Goal: Information Seeking & Learning: Learn about a topic

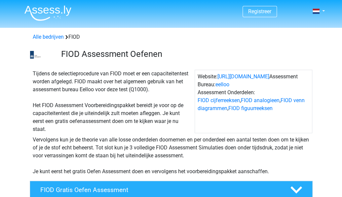
click at [72, 35] on div "Alle bedrijven FIOD" at bounding box center [171, 37] width 282 height 8
click at [128, 127] on div "Tijdens de selectieprocedure van FIOD moet er een capaciteitentest worden afgel…" at bounding box center [112, 101] width 165 height 63
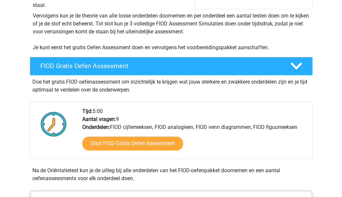
scroll to position [124, 0]
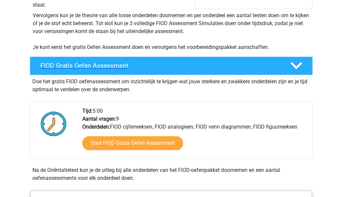
click at [49, 65] on h4 "FIOD Gratis Oefen Assessment" at bounding box center [159, 66] width 239 height 8
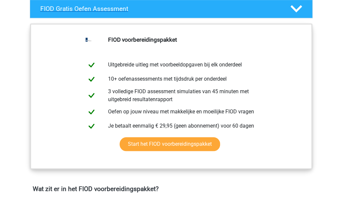
scroll to position [182, 0]
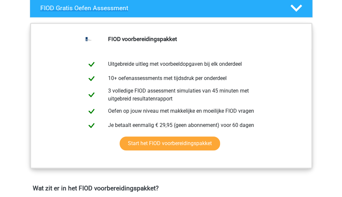
click at [149, 8] on h4 "FIOD Gratis Oefen Assessment" at bounding box center [159, 8] width 239 height 8
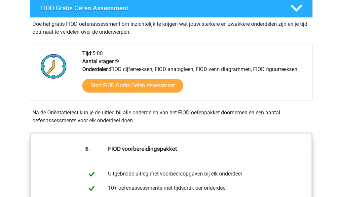
click at [145, 8] on h4 "FIOD Gratis Oefen Assessment" at bounding box center [159, 8] width 239 height 8
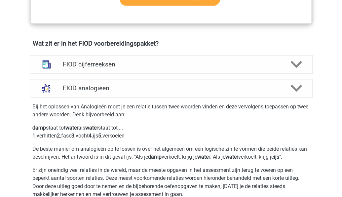
scroll to position [330, 0]
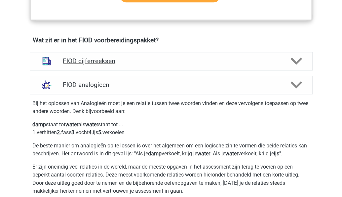
click at [66, 57] on h4 "FIOD cijferreeksen" at bounding box center [171, 61] width 217 height 8
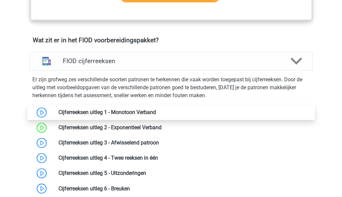
click at [156, 109] on link at bounding box center [156, 112] width 0 height 6
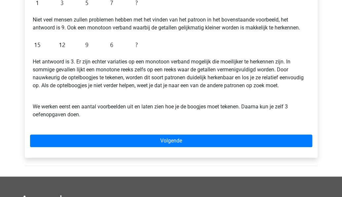
scroll to position [210, 0]
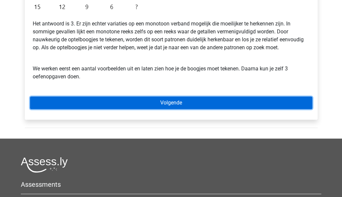
click at [50, 101] on link "Volgende" at bounding box center [171, 103] width 282 height 13
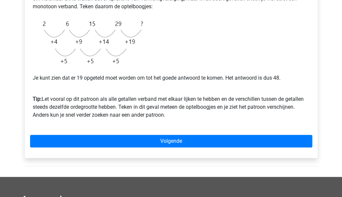
scroll to position [178, 0]
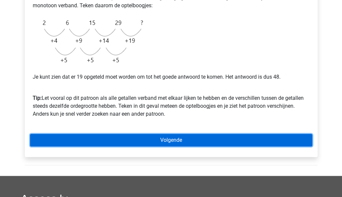
click at [58, 142] on link "Volgende" at bounding box center [171, 140] width 282 height 13
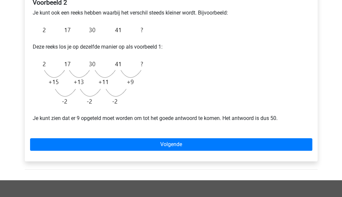
scroll to position [140, 0]
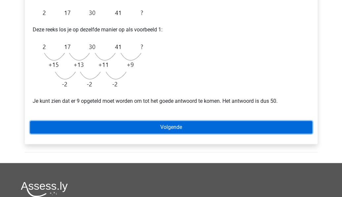
click at [290, 122] on link "Volgende" at bounding box center [171, 127] width 282 height 13
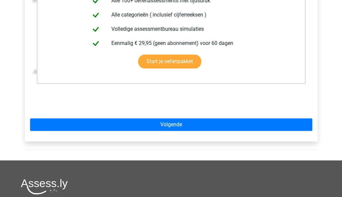
scroll to position [170, 0]
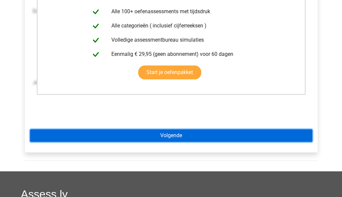
click at [291, 136] on link "Volgende" at bounding box center [171, 135] width 282 height 13
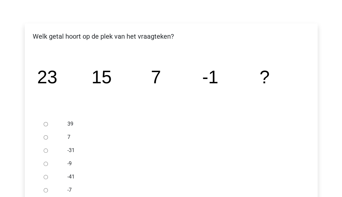
scroll to position [92, 0]
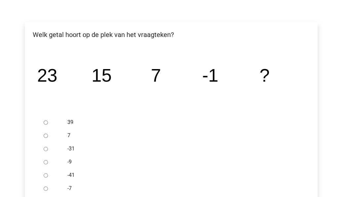
click at [45, 161] on input "-9" at bounding box center [46, 162] width 4 height 4
radio input "true"
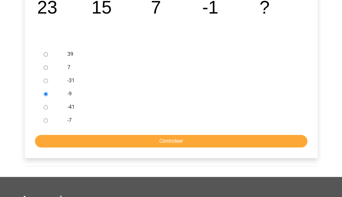
scroll to position [160, 0]
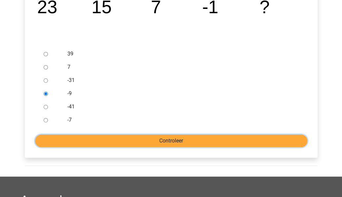
click at [284, 140] on input "Controleer" at bounding box center [171, 141] width 272 height 13
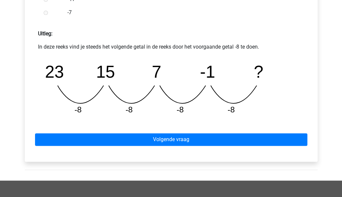
scroll to position [279, 0]
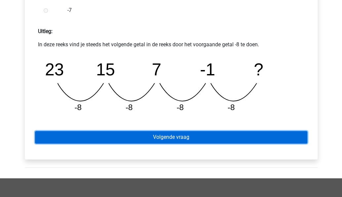
click at [291, 137] on link "Volgende vraag" at bounding box center [171, 137] width 272 height 13
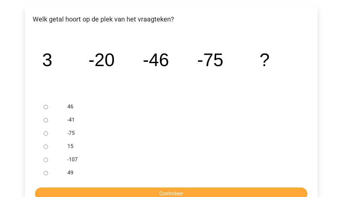
scroll to position [108, 0]
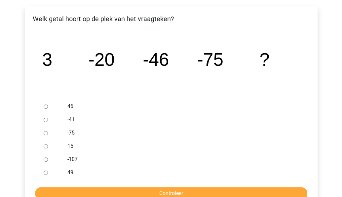
click at [46, 158] on input "-107" at bounding box center [46, 159] width 4 height 4
radio input "true"
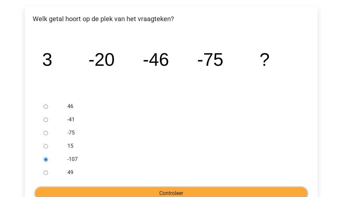
click at [127, 188] on input "Controleer" at bounding box center [171, 193] width 272 height 13
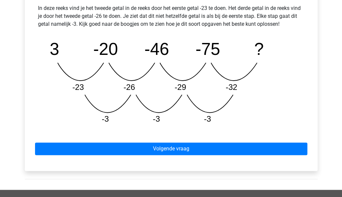
scroll to position [315, 0]
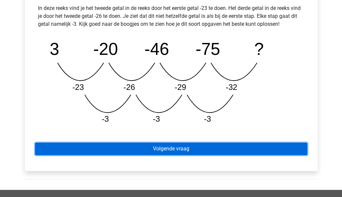
click at [242, 150] on link "Volgende vraag" at bounding box center [171, 149] width 272 height 13
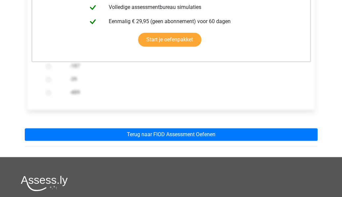
scroll to position [190, 0]
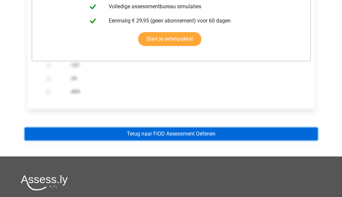
click at [288, 132] on link "Terug naar FIOD Assessment Oefenen" at bounding box center [171, 134] width 293 height 13
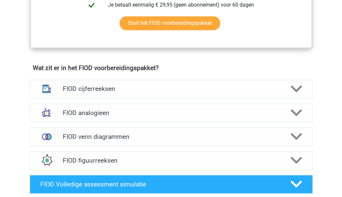
scroll to position [412, 0]
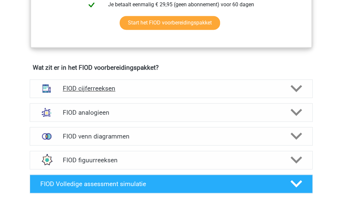
click at [296, 83] on icon at bounding box center [297, 89] width 12 height 12
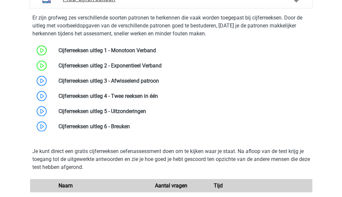
scroll to position [501, 0]
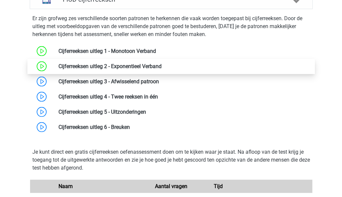
click at [162, 65] on link at bounding box center [162, 66] width 0 height 6
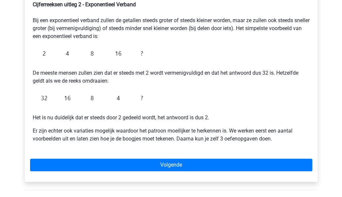
scroll to position [121, 0]
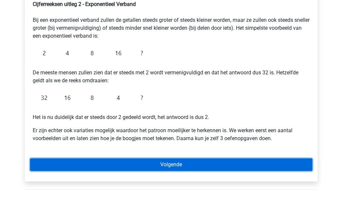
click at [293, 163] on link "Volgende" at bounding box center [171, 164] width 282 height 13
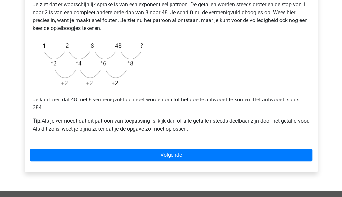
scroll to position [158, 0]
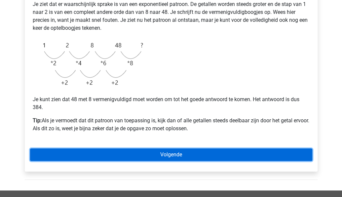
click at [287, 151] on link "Volgende" at bounding box center [171, 154] width 282 height 13
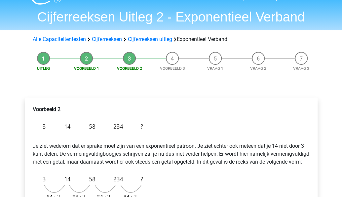
scroll to position [23, 0]
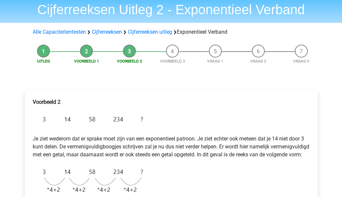
click at [82, 51] on li "Voorbeeld 1" at bounding box center [86, 55] width 43 height 20
click at [81, 50] on li "Voorbeeld 1" at bounding box center [86, 55] width 43 height 20
click at [129, 49] on li "Voorbeeld 2" at bounding box center [129, 55] width 43 height 20
click at [85, 52] on li "Voorbeeld 1" at bounding box center [86, 55] width 43 height 20
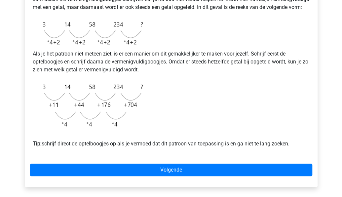
scroll to position [172, 0]
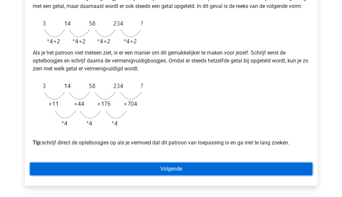
click at [291, 175] on link "Volgende" at bounding box center [171, 169] width 282 height 13
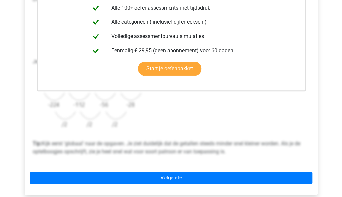
scroll to position [184, 0]
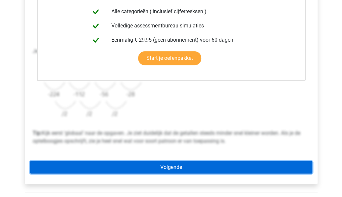
click at [284, 165] on link "Volgende" at bounding box center [171, 167] width 282 height 13
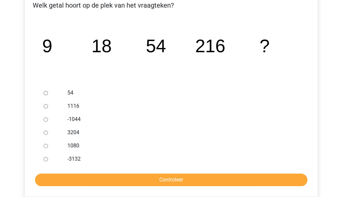
scroll to position [122, 0]
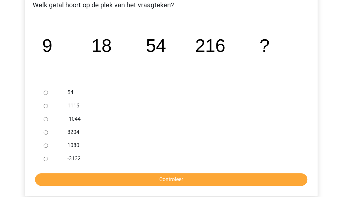
click at [86, 104] on label "1116" at bounding box center [181, 106] width 229 height 8
click at [48, 104] on input "1116" at bounding box center [46, 106] width 4 height 4
radio input "true"
click at [187, 179] on input "Controleer" at bounding box center [171, 179] width 272 height 13
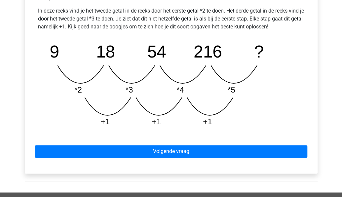
scroll to position [308, 0]
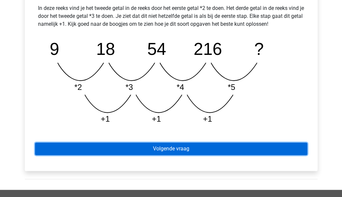
click at [297, 143] on link "Volgende vraag" at bounding box center [171, 149] width 272 height 13
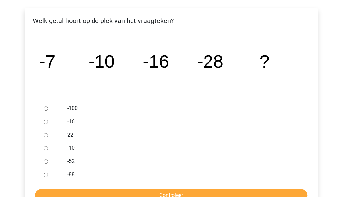
scroll to position [107, 0]
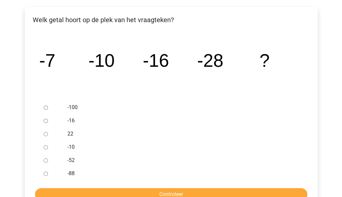
click at [46, 160] on input "-52" at bounding box center [46, 160] width 4 height 4
radio input "true"
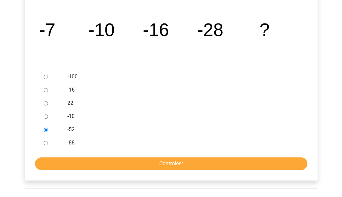
scroll to position [149, 0]
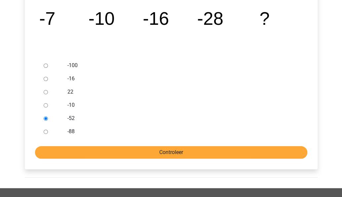
click at [143, 155] on input "Controleer" at bounding box center [171, 152] width 272 height 13
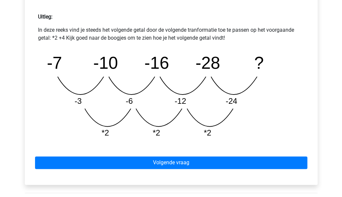
scroll to position [294, 0]
click at [208, 107] on icon "image/svg+xml -7 -10 -16 -28 ? -3 -6 -12 -24 *2 *2 *2" at bounding box center [171, 95] width 256 height 96
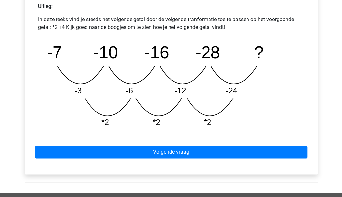
scroll to position [317, 0]
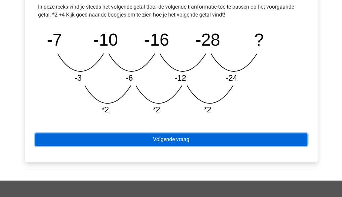
click at [300, 137] on link "Volgende vraag" at bounding box center [171, 139] width 272 height 13
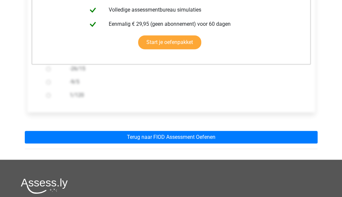
scroll to position [189, 0]
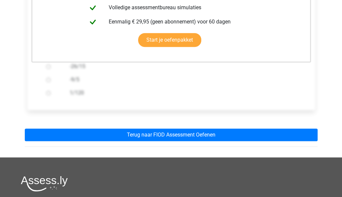
click at [241, 90] on label "1/120" at bounding box center [182, 93] width 224 height 8
click at [51, 91] on input "1/120" at bounding box center [48, 93] width 4 height 4
radio input "true"
click at [235, 96] on label "1/120" at bounding box center [182, 93] width 224 height 8
click at [51, 95] on input "1/120" at bounding box center [48, 93] width 4 height 4
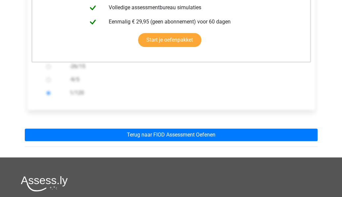
click at [235, 93] on label "1/120" at bounding box center [182, 93] width 224 height 8
click at [51, 93] on input "1/120" at bounding box center [48, 93] width 4 height 4
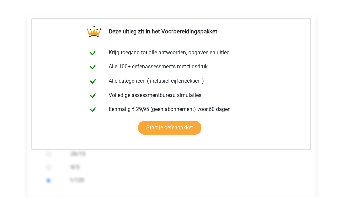
scroll to position [92, 0]
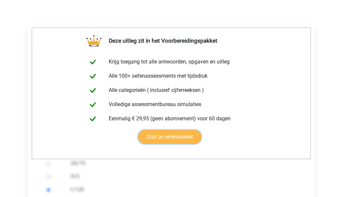
click at [193, 135] on link "Start je oefenpakket" at bounding box center [169, 137] width 63 height 14
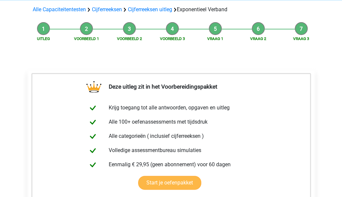
scroll to position [44, 0]
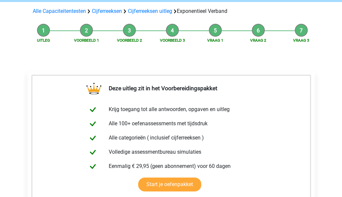
click at [253, 29] on li "Vraag 2" at bounding box center [258, 34] width 43 height 20
click at [209, 32] on li "Vraag 1" at bounding box center [215, 34] width 43 height 20
click at [296, 23] on div "Uitleg Voorbeeld 1 Voorbeeld 2 Voorbeeld 3 Vraag 1 Vraag 2 Vraag 3" at bounding box center [172, 31] width 304 height 20
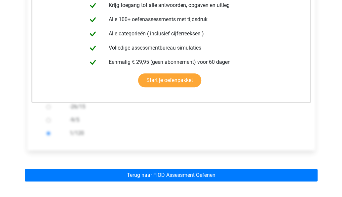
scroll to position [159, 0]
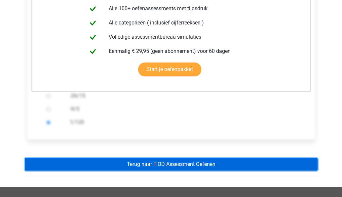
click at [293, 160] on link "Terug naar FIOD Assessment Oefenen" at bounding box center [171, 164] width 293 height 13
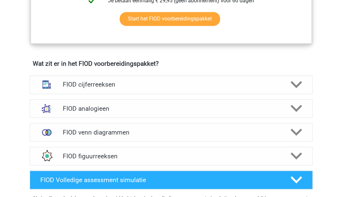
scroll to position [422, 0]
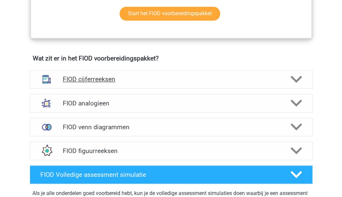
click at [298, 79] on polygon at bounding box center [297, 79] width 12 height 7
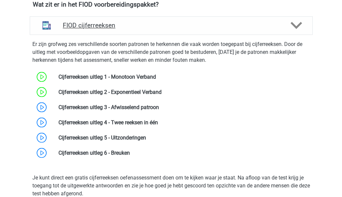
scroll to position [476, 0]
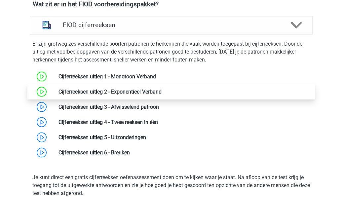
click at [162, 93] on link at bounding box center [162, 91] width 0 height 6
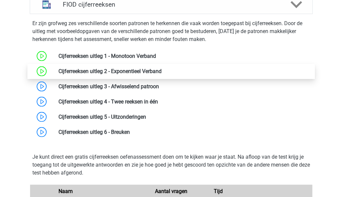
scroll to position [497, 0]
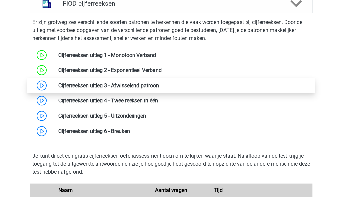
click at [159, 85] on link at bounding box center [159, 85] width 0 height 6
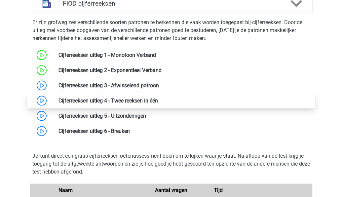
click at [158, 103] on link at bounding box center [158, 100] width 0 height 6
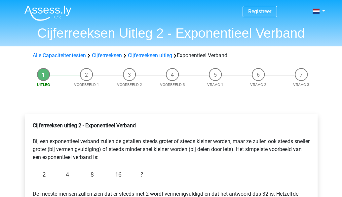
click at [304, 73] on li "Vraag 3" at bounding box center [301, 78] width 43 height 20
click at [302, 74] on li "Vraag 3" at bounding box center [301, 78] width 43 height 20
click at [305, 75] on li "Vraag 3" at bounding box center [301, 78] width 43 height 20
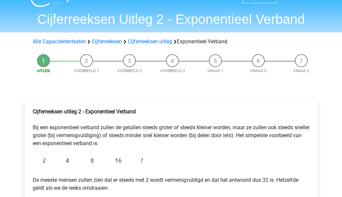
scroll to position [12, 0]
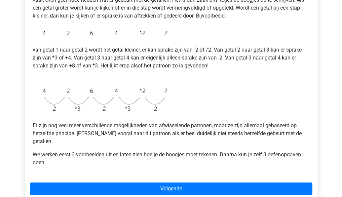
scroll to position [153, 0]
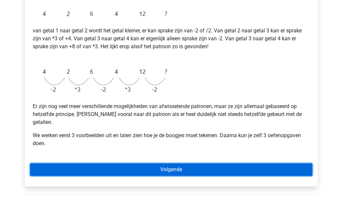
click at [280, 163] on link "Volgende" at bounding box center [171, 169] width 282 height 13
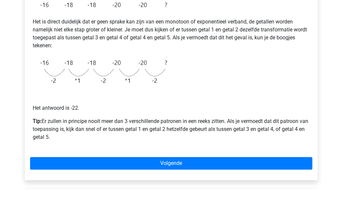
scroll to position [143, 0]
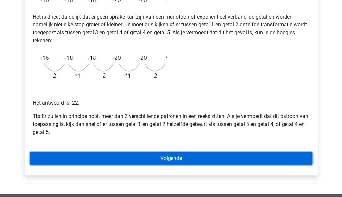
click at [279, 158] on link "Volgende" at bounding box center [171, 158] width 282 height 13
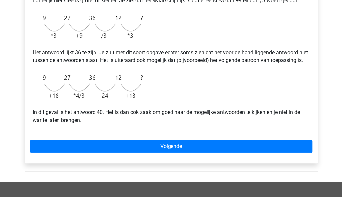
scroll to position [188, 0]
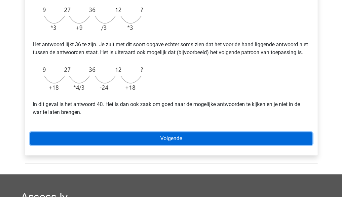
click at [275, 143] on link "Volgende" at bounding box center [171, 138] width 282 height 13
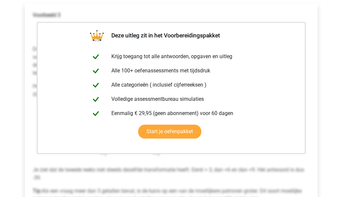
scroll to position [116, 0]
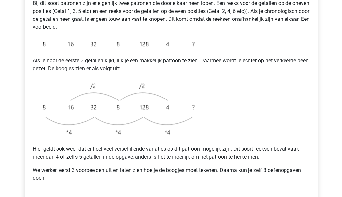
scroll to position [144, 0]
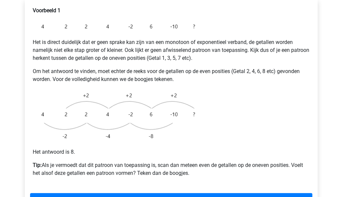
scroll to position [137, 0]
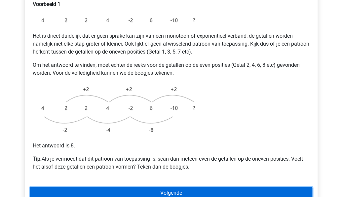
click at [274, 187] on link "Volgende" at bounding box center [171, 193] width 282 height 13
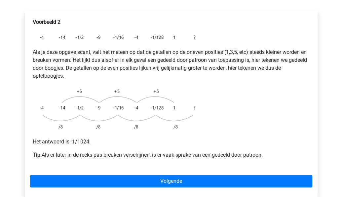
scroll to position [135, 0]
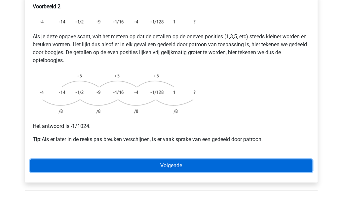
click at [281, 159] on link "Volgende" at bounding box center [171, 165] width 282 height 13
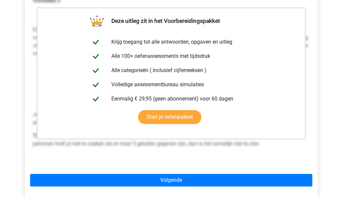
scroll to position [142, 0]
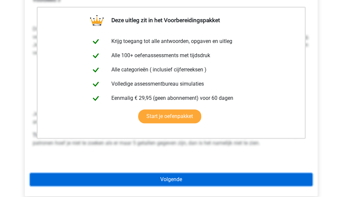
click at [278, 173] on link "Volgende" at bounding box center [171, 179] width 282 height 13
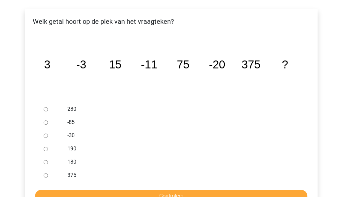
scroll to position [121, 0]
click at [63, 129] on div "-30" at bounding box center [181, 135] width 239 height 13
click at [46, 134] on input "-30" at bounding box center [46, 136] width 4 height 4
radio input "true"
click at [142, 190] on input "Controleer" at bounding box center [171, 196] width 272 height 13
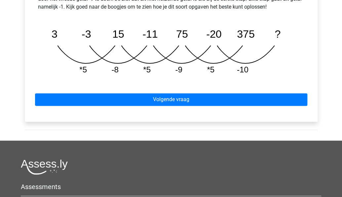
scroll to position [381, 0]
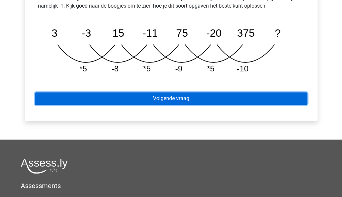
click at [295, 92] on link "Volgende vraag" at bounding box center [171, 98] width 272 height 13
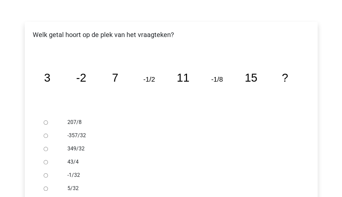
scroll to position [109, 0]
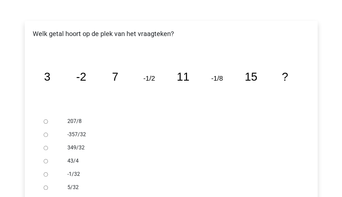
click at [82, 170] on label "-1/32" at bounding box center [181, 174] width 229 height 8
click at [48, 172] on input "-1/32" at bounding box center [46, 174] width 4 height 4
radio input "true"
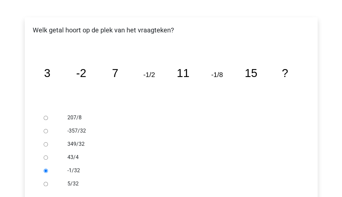
scroll to position [122, 0]
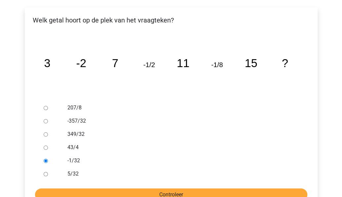
click at [198, 188] on input "Controleer" at bounding box center [171, 194] width 272 height 13
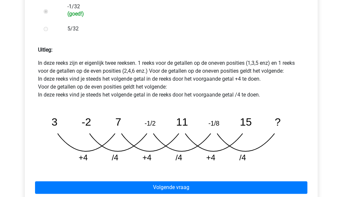
scroll to position [277, 0]
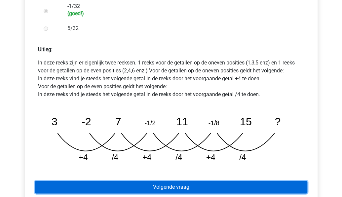
click at [280, 181] on link "Volgende vraag" at bounding box center [171, 187] width 272 height 13
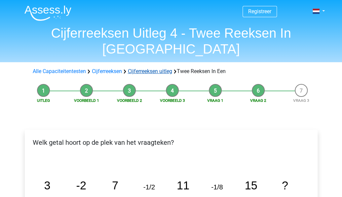
click at [154, 68] on link "Cijferreeksen uitleg" at bounding box center [150, 71] width 44 height 6
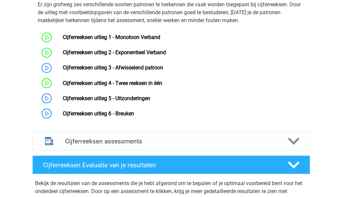
scroll to position [444, 0]
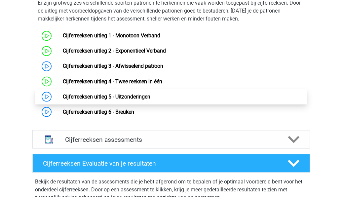
click at [141, 100] on link "Cijferreeksen uitleg 5 - Uitzonderingen" at bounding box center [107, 96] width 88 height 6
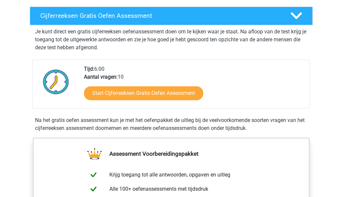
scroll to position [0, 0]
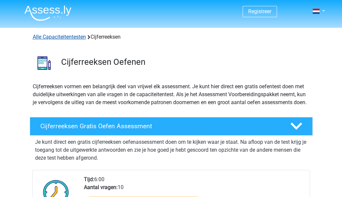
click at [44, 39] on link "Alle Capaciteitentesten" at bounding box center [59, 37] width 53 height 6
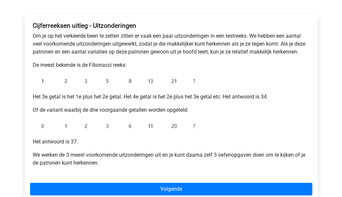
scroll to position [118, 0]
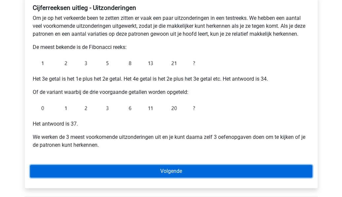
click at [286, 171] on link "Volgende" at bounding box center [171, 171] width 282 height 13
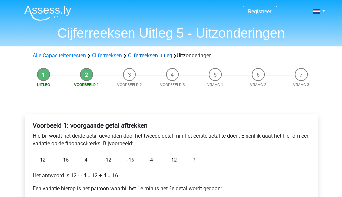
click at [157, 53] on link "Cijferreeksen uitleg" at bounding box center [150, 55] width 44 height 6
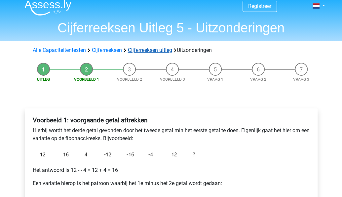
scroll to position [11, 0]
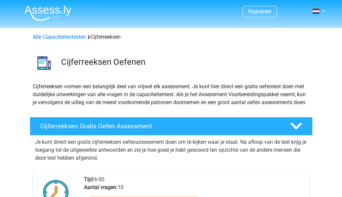
scroll to position [424, 0]
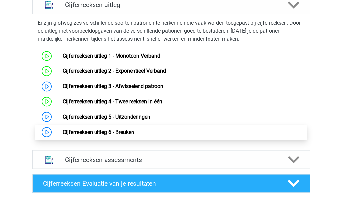
click at [130, 135] on link "Cijferreeksen uitleg 6 - Breuken" at bounding box center [98, 132] width 71 height 6
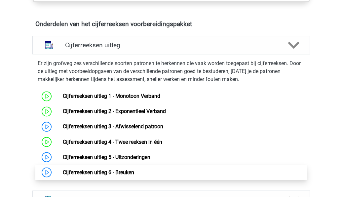
scroll to position [380, 0]
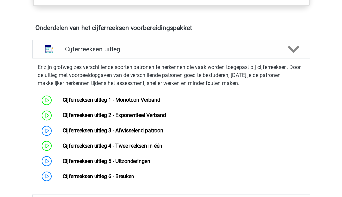
click at [298, 53] on polygon at bounding box center [294, 48] width 12 height 7
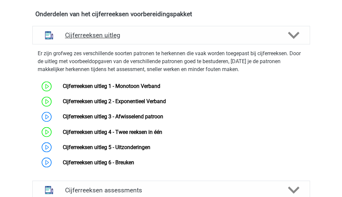
scroll to position [399, 0]
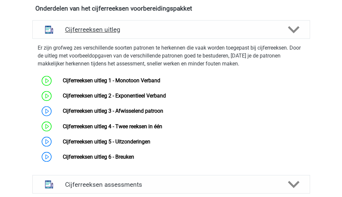
click at [295, 35] on icon at bounding box center [294, 30] width 12 height 12
click at [294, 35] on icon at bounding box center [294, 30] width 12 height 12
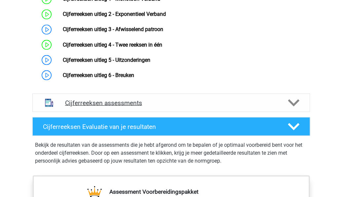
click at [296, 108] on icon at bounding box center [294, 103] width 12 height 12
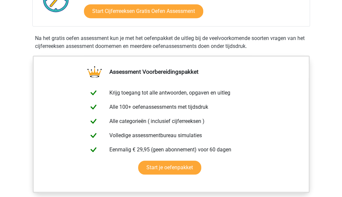
scroll to position [204, 0]
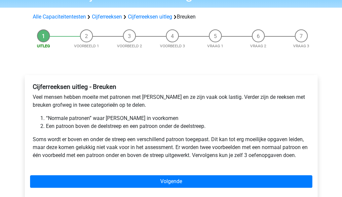
scroll to position [62, 0]
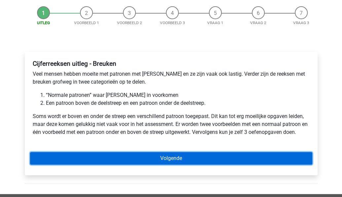
click at [280, 157] on link "Volgende" at bounding box center [171, 158] width 282 height 13
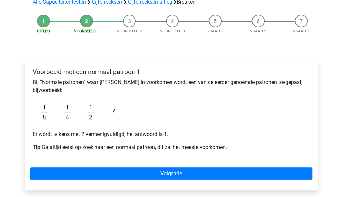
scroll to position [62, 0]
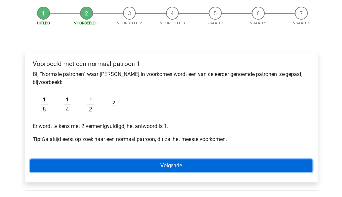
click at [278, 167] on link "Volgende" at bounding box center [171, 165] width 282 height 13
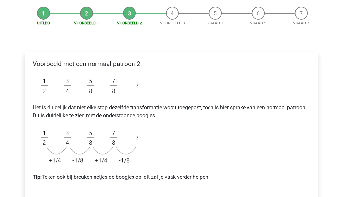
scroll to position [65, 0]
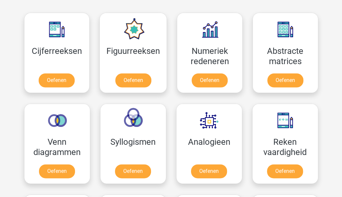
scroll to position [298, 0]
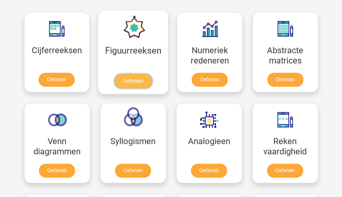
click at [136, 80] on link "Oefenen" at bounding box center [133, 81] width 38 height 15
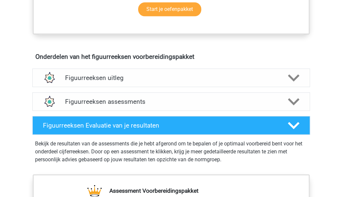
scroll to position [364, 0]
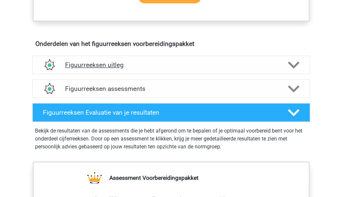
click at [291, 60] on icon at bounding box center [294, 65] width 12 height 12
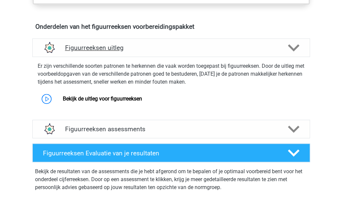
scroll to position [388, 0]
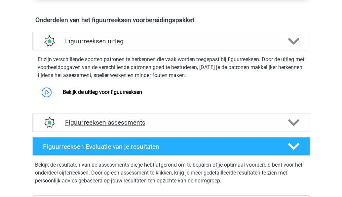
click at [134, 125] on div "Figuurreeksen assessments" at bounding box center [171, 122] width 278 height 19
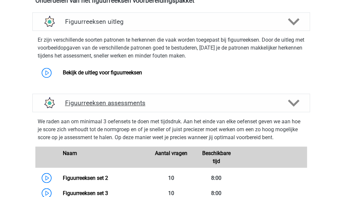
scroll to position [407, 0]
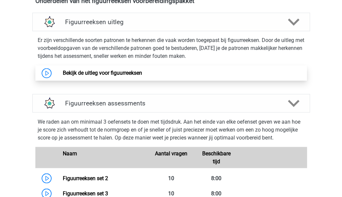
click at [122, 71] on link "Bekijk de uitleg voor figuurreeksen" at bounding box center [102, 73] width 79 height 6
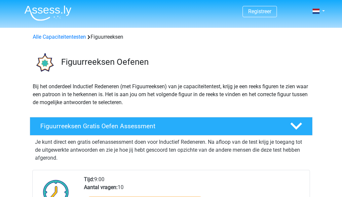
scroll to position [407, 0]
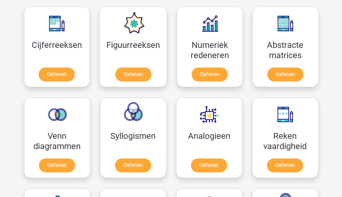
scroll to position [303, 0]
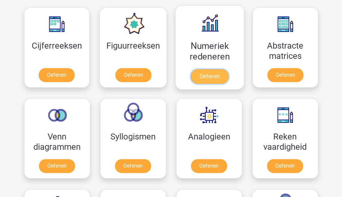
click at [206, 79] on link "Oefenen" at bounding box center [210, 76] width 38 height 15
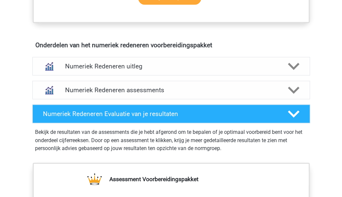
scroll to position [379, 0]
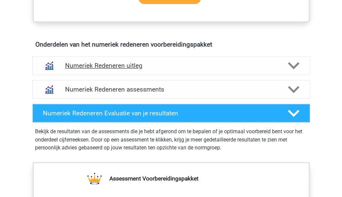
click at [66, 67] on h4 "Numeriek Redeneren uitleg" at bounding box center [171, 66] width 212 height 8
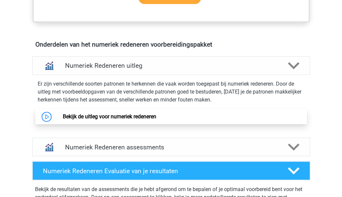
click at [63, 117] on link "Bekijk de uitleg voor numeriek redeneren" at bounding box center [110, 116] width 94 height 6
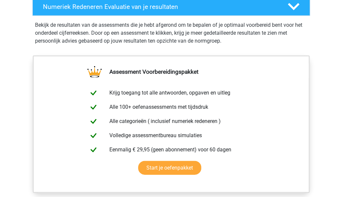
scroll to position [546, 0]
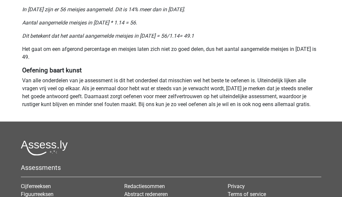
scroll to position [602, 0]
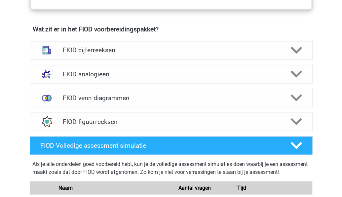
scroll to position [449, 0]
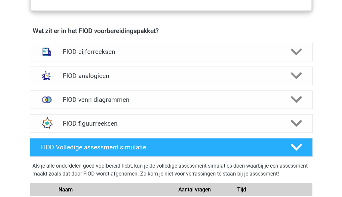
click at [69, 121] on h4 "FIOD figuurreeksen" at bounding box center [171, 123] width 217 height 8
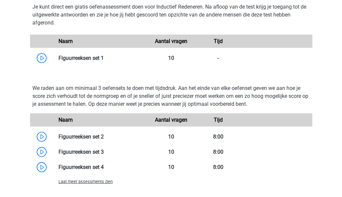
scroll to position [601, 0]
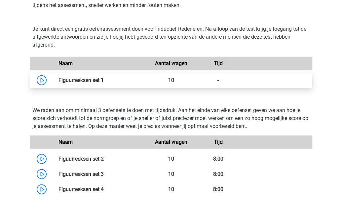
click at [104, 78] on link at bounding box center [104, 80] width 0 height 6
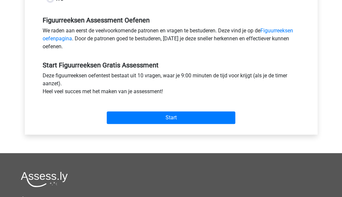
scroll to position [195, 0]
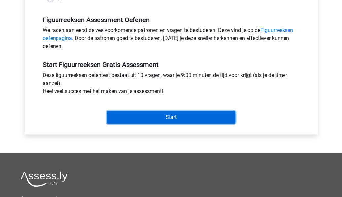
click at [120, 119] on input "Start" at bounding box center [171, 117] width 129 height 13
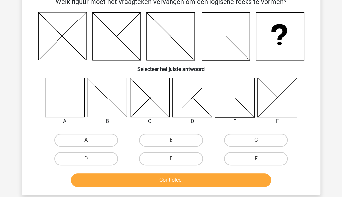
scroll to position [50, 0]
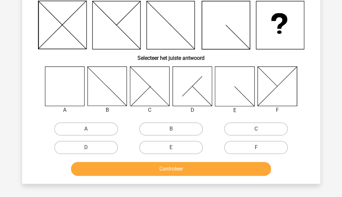
click at [73, 128] on label "A" at bounding box center [86, 128] width 64 height 13
click at [86, 129] on input "A" at bounding box center [88, 131] width 4 height 4
radio input "true"
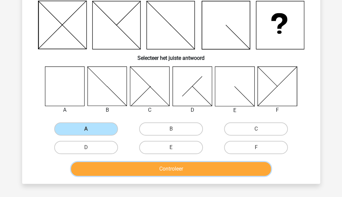
click at [102, 170] on button "Controleer" at bounding box center [171, 169] width 200 height 14
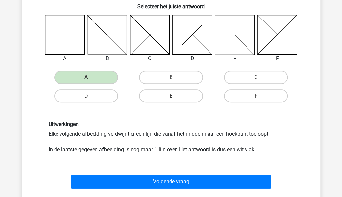
scroll to position [106, 0]
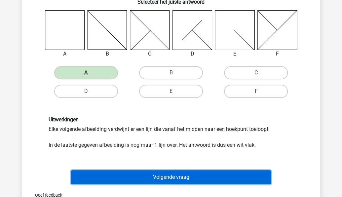
click at [96, 178] on button "Volgende vraag" at bounding box center [171, 177] width 200 height 14
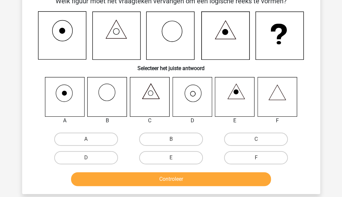
scroll to position [30, 0]
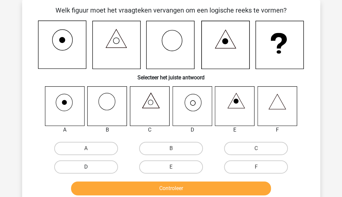
click at [89, 166] on label "D" at bounding box center [86, 166] width 64 height 13
click at [89, 167] on input "D" at bounding box center [88, 169] width 4 height 4
radio input "true"
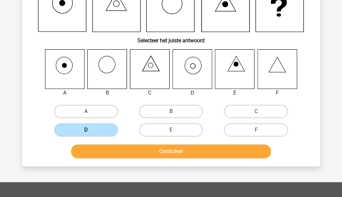
scroll to position [69, 0]
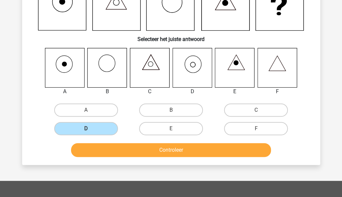
click at [94, 148] on button "Controleer" at bounding box center [171, 150] width 200 height 14
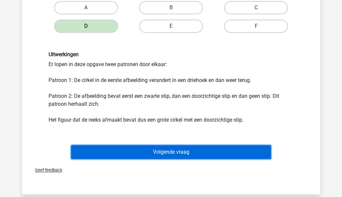
click at [80, 151] on button "Volgende vraag" at bounding box center [171, 152] width 200 height 14
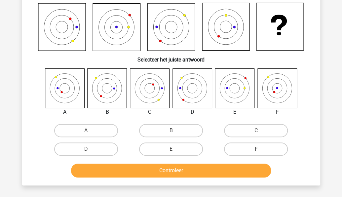
scroll to position [30, 0]
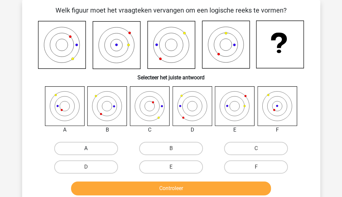
click at [73, 145] on label "A" at bounding box center [86, 148] width 64 height 13
click at [86, 148] on input "A" at bounding box center [88, 150] width 4 height 4
radio input "true"
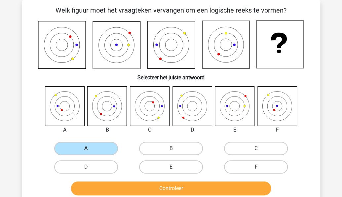
click at [91, 188] on button "Controleer" at bounding box center [171, 189] width 200 height 14
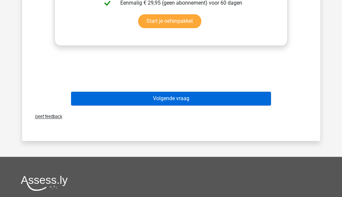
click at [107, 100] on button "Volgende vraag" at bounding box center [171, 99] width 200 height 14
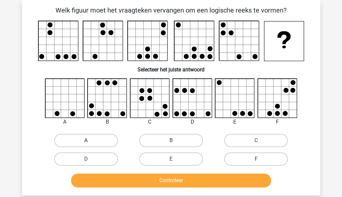
click at [87, 139] on label "A" at bounding box center [86, 140] width 64 height 13
click at [87, 141] on input "A" at bounding box center [88, 143] width 4 height 4
radio input "true"
click at [109, 183] on button "Controleer" at bounding box center [171, 181] width 200 height 14
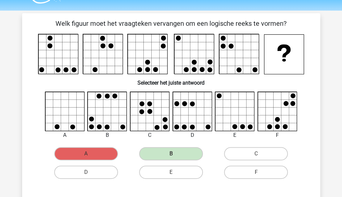
scroll to position [13, 0]
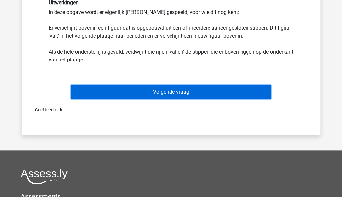
click at [100, 94] on button "Volgende vraag" at bounding box center [171, 92] width 200 height 14
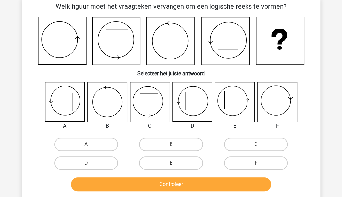
scroll to position [30, 0]
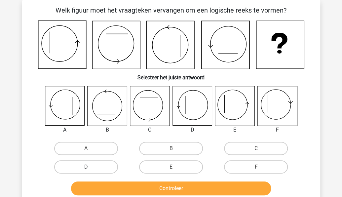
click at [79, 169] on label "D" at bounding box center [86, 166] width 64 height 13
click at [86, 169] on input "D" at bounding box center [88, 169] width 4 height 4
radio input "true"
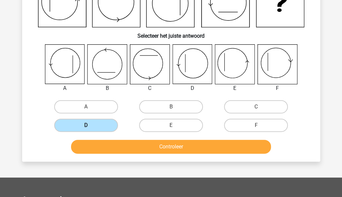
scroll to position [72, 0]
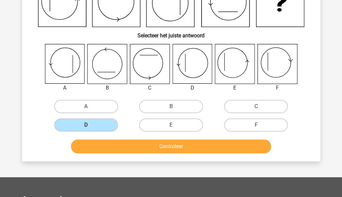
click at [104, 148] on button "Controleer" at bounding box center [171, 147] width 200 height 14
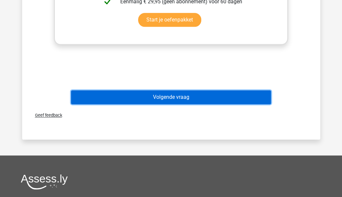
click at [114, 101] on button "Volgende vraag" at bounding box center [171, 97] width 200 height 14
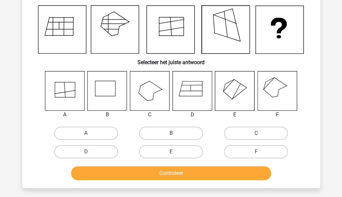
scroll to position [30, 0]
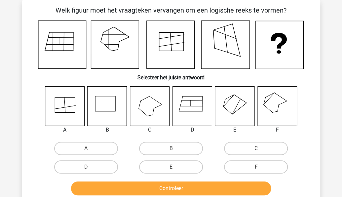
click at [188, 104] on icon at bounding box center [192, 105] width 39 height 39
click at [76, 164] on label "D" at bounding box center [86, 166] width 64 height 13
click at [86, 167] on input "D" at bounding box center [88, 169] width 4 height 4
radio input "true"
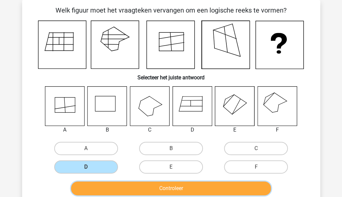
click at [99, 188] on button "Controleer" at bounding box center [171, 189] width 200 height 14
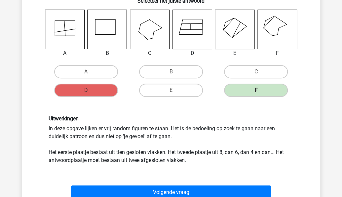
scroll to position [121, 0]
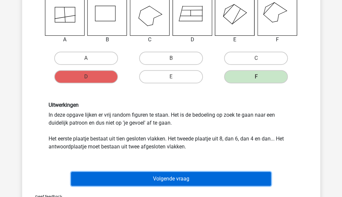
click at [108, 180] on button "Volgende vraag" at bounding box center [171, 179] width 200 height 14
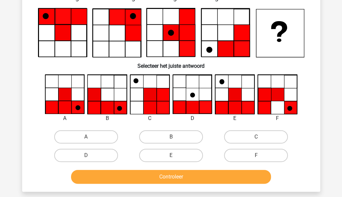
scroll to position [30, 0]
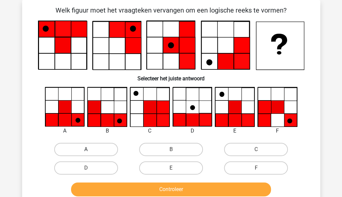
click at [80, 148] on label "A" at bounding box center [86, 149] width 64 height 13
click at [86, 149] on input "A" at bounding box center [88, 151] width 4 height 4
radio input "true"
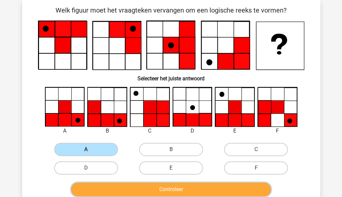
click at [106, 188] on button "Controleer" at bounding box center [171, 190] width 200 height 14
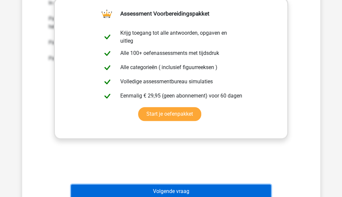
click at [120, 193] on button "Volgende vraag" at bounding box center [171, 192] width 200 height 14
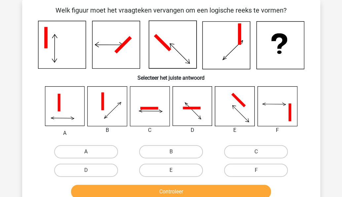
click at [91, 149] on label "A" at bounding box center [86, 151] width 64 height 13
click at [90, 152] on input "A" at bounding box center [88, 154] width 4 height 4
radio input "true"
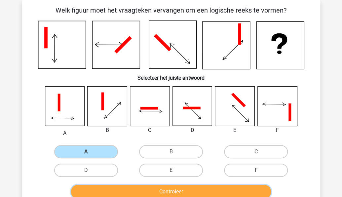
click at [101, 191] on button "Controleer" at bounding box center [171, 192] width 200 height 14
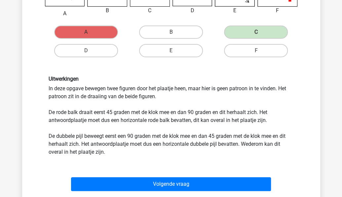
scroll to position [173, 0]
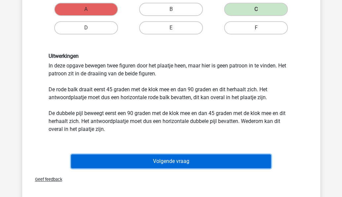
click at [84, 163] on button "Volgende vraag" at bounding box center [171, 161] width 200 height 14
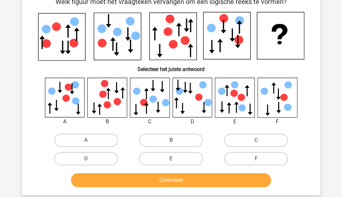
scroll to position [30, 0]
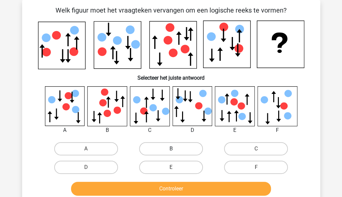
click at [154, 152] on label "B" at bounding box center [171, 148] width 64 height 13
click at [171, 152] on input "B" at bounding box center [173, 151] width 4 height 4
radio input "true"
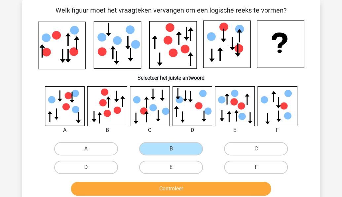
click at [143, 186] on button "Controleer" at bounding box center [171, 189] width 200 height 14
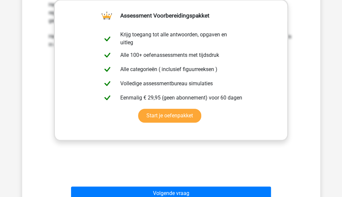
click at [42, 65] on div "Uitwerkingen Het gaat in deze opgave om een statische reeks. Dit betekent dat n…" at bounding box center [171, 78] width 277 height 205
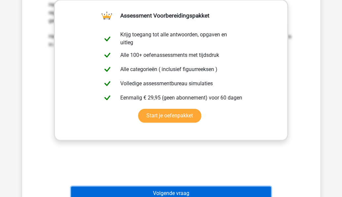
click at [104, 189] on button "Volgende vraag" at bounding box center [171, 193] width 200 height 14
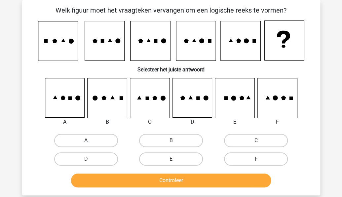
click at [95, 138] on label "A" at bounding box center [86, 140] width 64 height 13
click at [90, 141] on input "A" at bounding box center [88, 143] width 4 height 4
radio input "true"
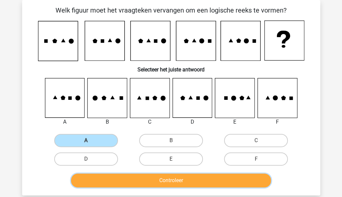
click at [101, 181] on button "Controleer" at bounding box center [171, 181] width 200 height 14
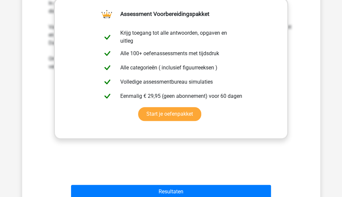
scroll to position [302, 0]
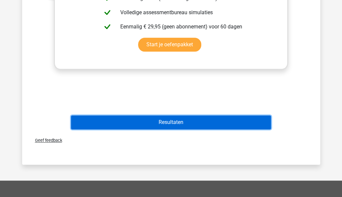
click at [133, 125] on button "Resultaten" at bounding box center [171, 122] width 200 height 14
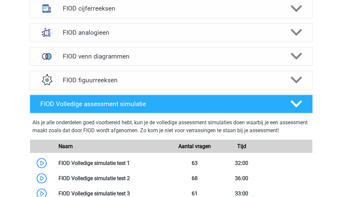
scroll to position [492, 0]
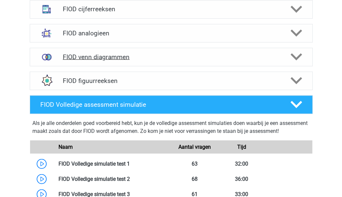
click at [67, 54] on h4 "FIOD venn diagrammen" at bounding box center [171, 57] width 217 height 8
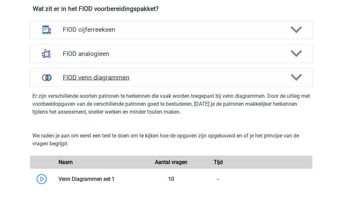
scroll to position [468, 0]
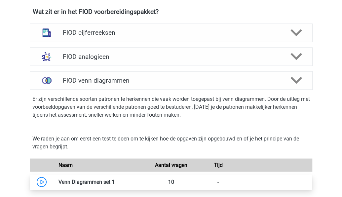
click at [115, 179] on link at bounding box center [115, 182] width 0 height 6
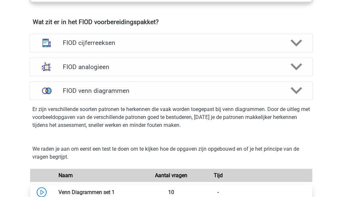
scroll to position [460, 0]
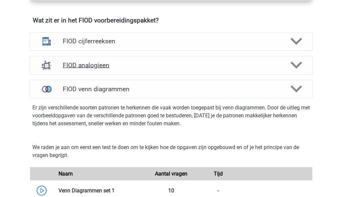
click at [65, 63] on h4 "FIOD analogieen" at bounding box center [171, 65] width 217 height 8
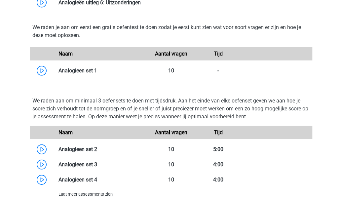
scroll to position [722, 0]
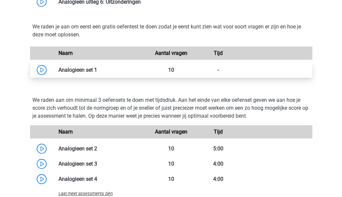
click at [97, 71] on link at bounding box center [97, 70] width 0 height 6
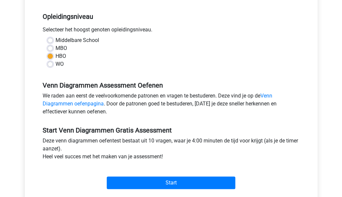
scroll to position [193, 0]
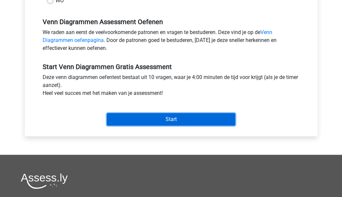
click at [123, 118] on input "Start" at bounding box center [171, 119] width 129 height 13
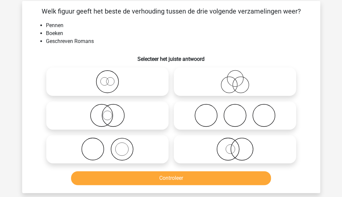
scroll to position [33, 0]
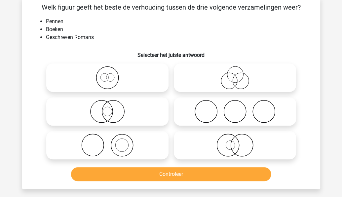
click at [102, 144] on icon at bounding box center [107, 145] width 117 height 23
click at [107, 142] on input "radio" at bounding box center [109, 140] width 4 height 4
radio input "true"
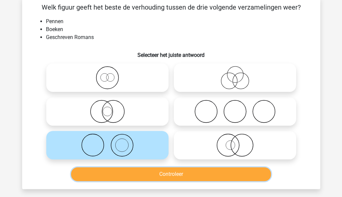
click at [103, 173] on button "Controleer" at bounding box center [171, 174] width 200 height 14
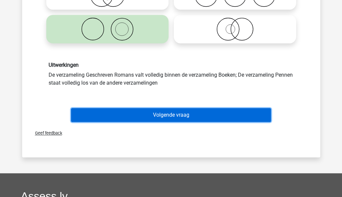
click at [99, 114] on button "Volgende vraag" at bounding box center [171, 115] width 200 height 14
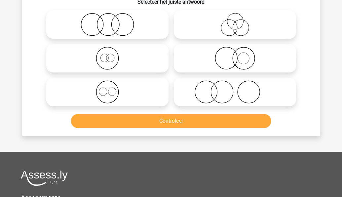
scroll to position [30, 0]
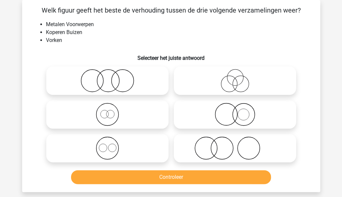
click at [269, 146] on icon at bounding box center [235, 148] width 117 height 23
click at [239, 145] on input "radio" at bounding box center [237, 143] width 4 height 4
radio input "true"
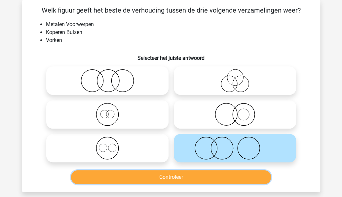
click at [255, 175] on button "Controleer" at bounding box center [171, 177] width 200 height 14
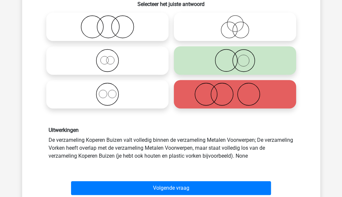
scroll to position [98, 0]
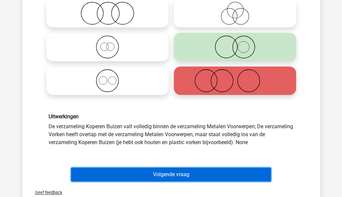
click at [229, 175] on button "Volgende vraag" at bounding box center [171, 175] width 200 height 14
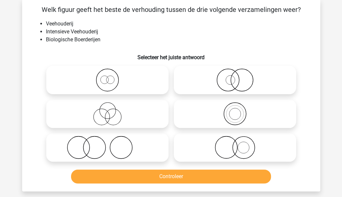
scroll to position [30, 0]
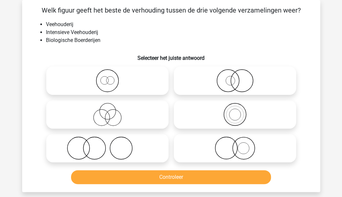
click at [100, 75] on icon at bounding box center [107, 80] width 117 height 23
click at [107, 75] on input "radio" at bounding box center [109, 75] width 4 height 4
radio input "true"
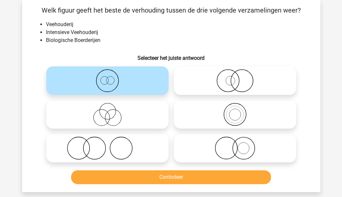
click at [106, 178] on button "Controleer" at bounding box center [171, 177] width 200 height 14
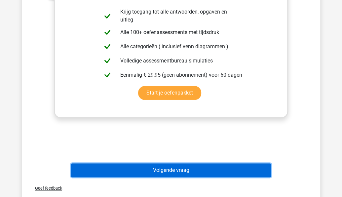
click at [130, 173] on button "Volgende vraag" at bounding box center [171, 170] width 200 height 14
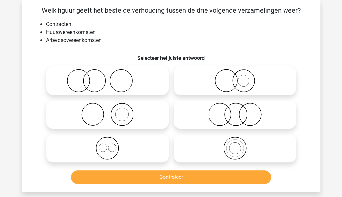
click at [248, 116] on icon at bounding box center [235, 114] width 117 height 23
click at [239, 111] on input "radio" at bounding box center [237, 109] width 4 height 4
radio input "true"
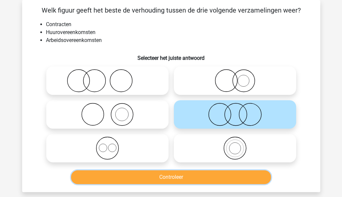
click at [220, 177] on button "Controleer" at bounding box center [171, 177] width 200 height 14
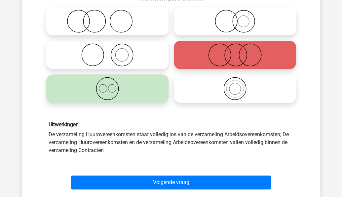
scroll to position [92, 0]
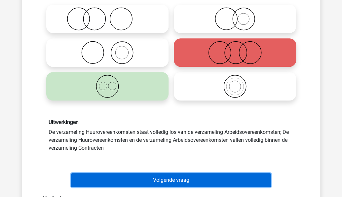
click at [205, 181] on button "Volgende vraag" at bounding box center [171, 180] width 200 height 14
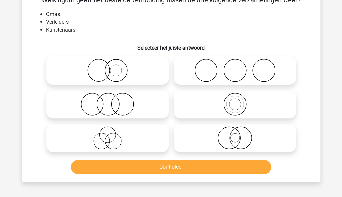
scroll to position [30, 0]
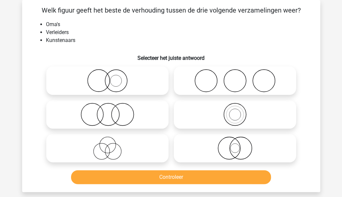
click at [240, 83] on icon at bounding box center [235, 80] width 117 height 23
click at [239, 77] on input "radio" at bounding box center [237, 75] width 4 height 4
radio input "true"
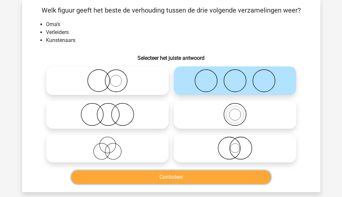
click at [213, 178] on button "Controleer" at bounding box center [171, 177] width 200 height 14
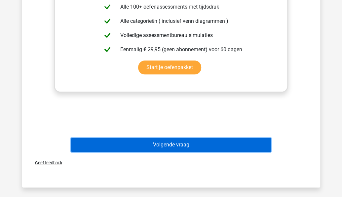
click at [224, 145] on button "Volgende vraag" at bounding box center [171, 145] width 200 height 14
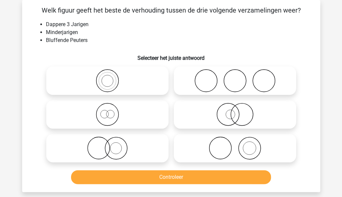
click at [147, 112] on icon at bounding box center [107, 114] width 117 height 23
click at [112, 111] on input "radio" at bounding box center [109, 109] width 4 height 4
radio input "true"
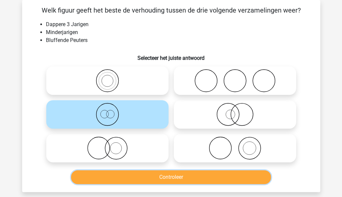
click at [210, 180] on button "Controleer" at bounding box center [171, 177] width 200 height 14
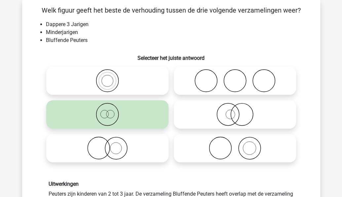
scroll to position [36, 0]
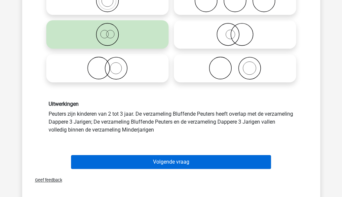
click at [88, 166] on button "Volgende vraag" at bounding box center [171, 162] width 200 height 14
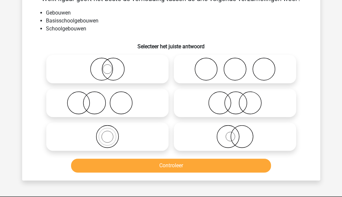
scroll to position [30, 0]
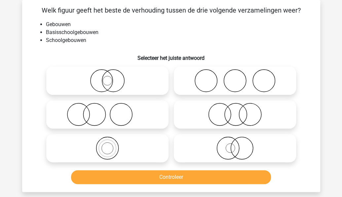
click at [104, 86] on icon at bounding box center [107, 80] width 117 height 23
click at [107, 77] on input "radio" at bounding box center [109, 75] width 4 height 4
radio input "true"
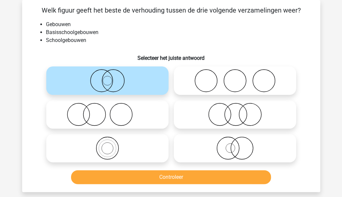
click at [112, 184] on button "Controleer" at bounding box center [171, 177] width 200 height 14
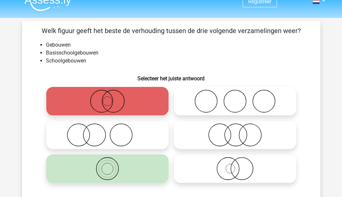
scroll to position [0, 0]
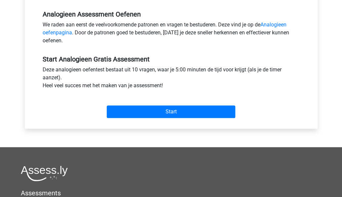
scroll to position [206, 0]
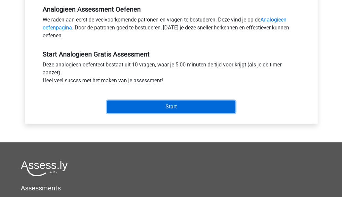
click at [117, 106] on input "Start" at bounding box center [171, 107] width 129 height 13
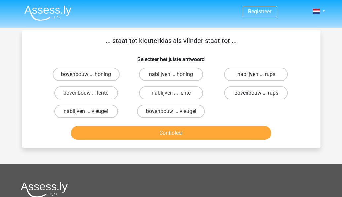
click at [254, 94] on label "bovenbouw ... rups" at bounding box center [256, 92] width 64 height 13
click at [256, 94] on input "bovenbouw ... rups" at bounding box center [258, 95] width 4 height 4
radio input "true"
click at [232, 132] on button "Controleer" at bounding box center [171, 133] width 200 height 14
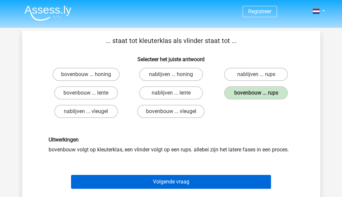
click at [213, 184] on button "Volgende vraag" at bounding box center [171, 182] width 200 height 14
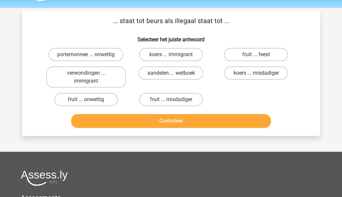
scroll to position [30, 0]
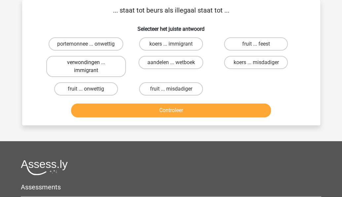
click at [74, 65] on label "verwondingen ... immigrant" at bounding box center [86, 66] width 80 height 21
click at [86, 65] on input "verwondingen ... immigrant" at bounding box center [88, 64] width 4 height 4
radio input "true"
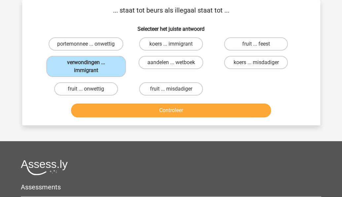
click at [110, 115] on button "Controleer" at bounding box center [171, 110] width 200 height 14
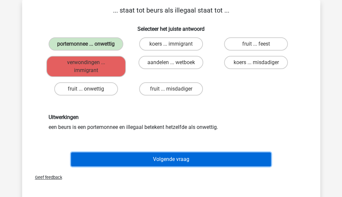
click at [129, 161] on button "Volgende vraag" at bounding box center [171, 159] width 200 height 14
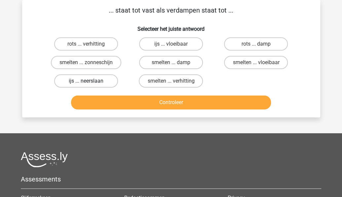
click at [103, 81] on label "ijs ... neerslaan" at bounding box center [86, 80] width 64 height 13
click at [90, 81] on input "ijs ... neerslaan" at bounding box center [88, 83] width 4 height 4
radio input "true"
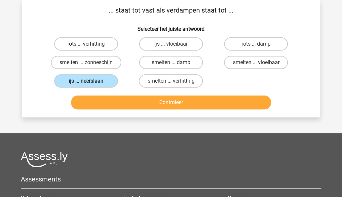
click at [84, 47] on label "rots ... verhitting" at bounding box center [86, 43] width 64 height 13
click at [86, 47] on input "rots ... verhitting" at bounding box center [88, 46] width 4 height 4
radio input "true"
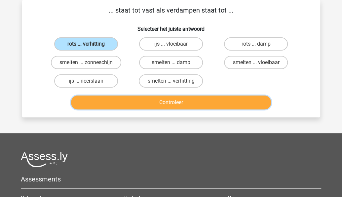
click at [95, 106] on button "Controleer" at bounding box center [171, 103] width 200 height 14
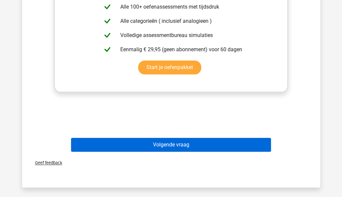
click at [89, 148] on button "Volgende vraag" at bounding box center [171, 145] width 200 height 14
